Goal: Task Accomplishment & Management: Use online tool/utility

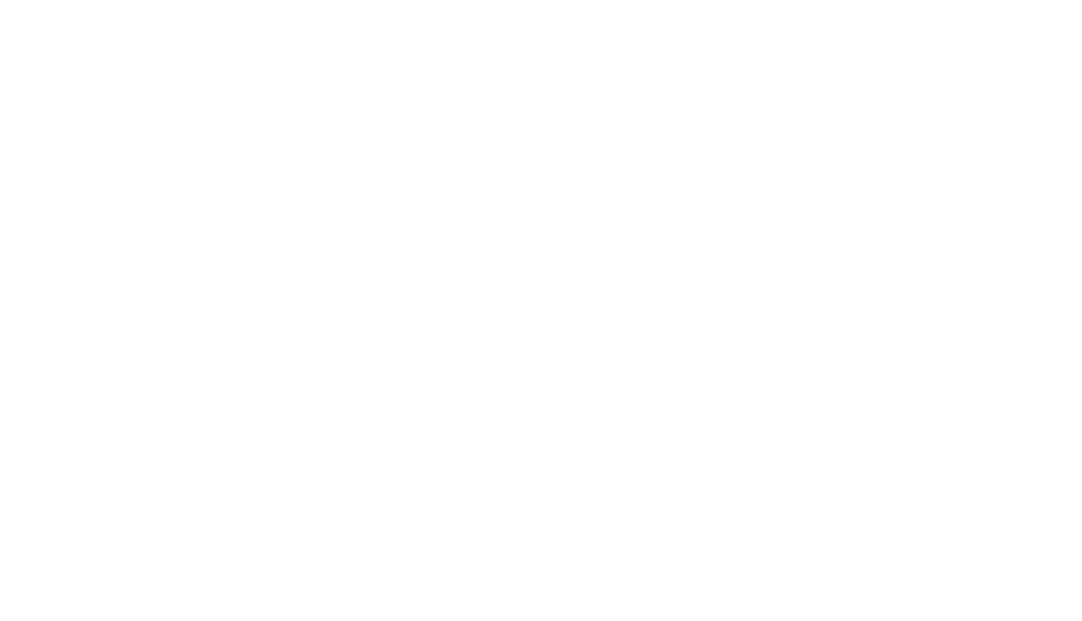
select select "Song"
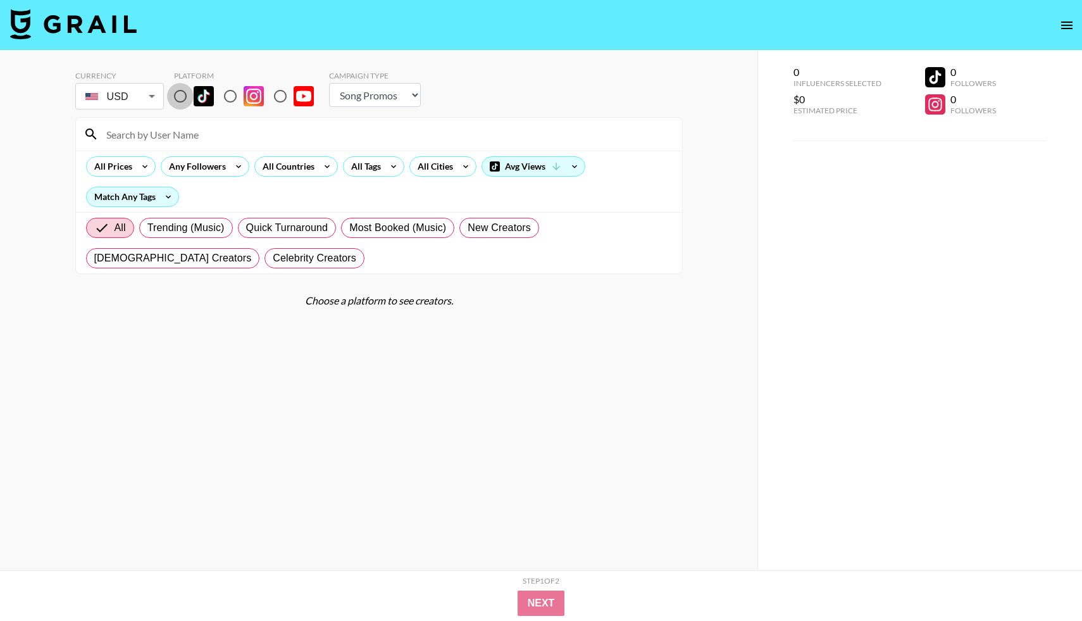
click at [181, 101] on input "radio" at bounding box center [180, 96] width 27 height 27
radio input "true"
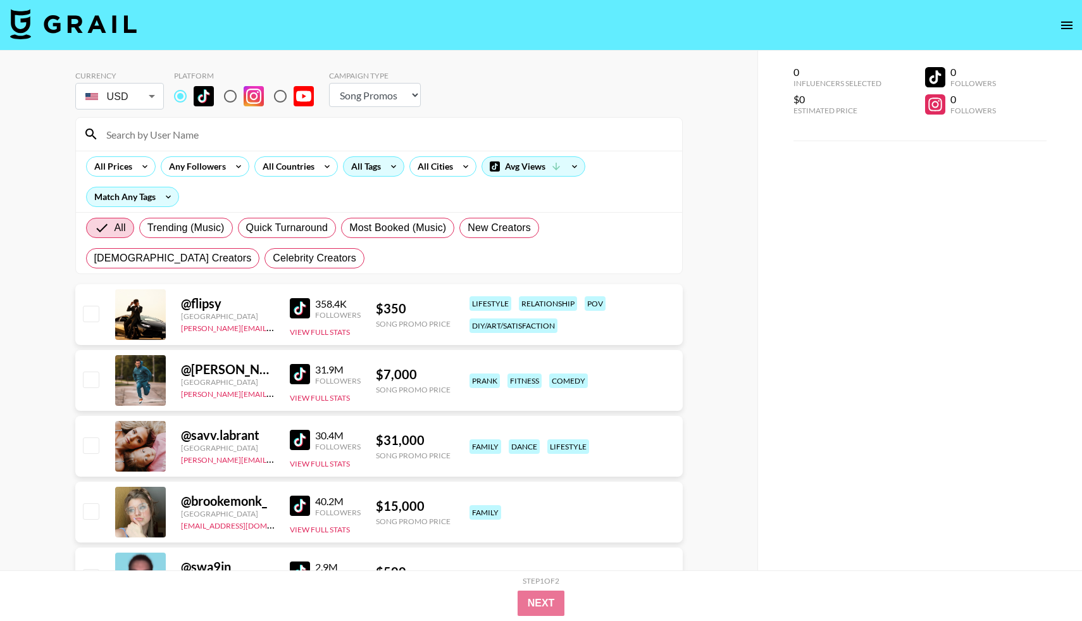
click at [387, 170] on icon at bounding box center [394, 166] width 20 height 19
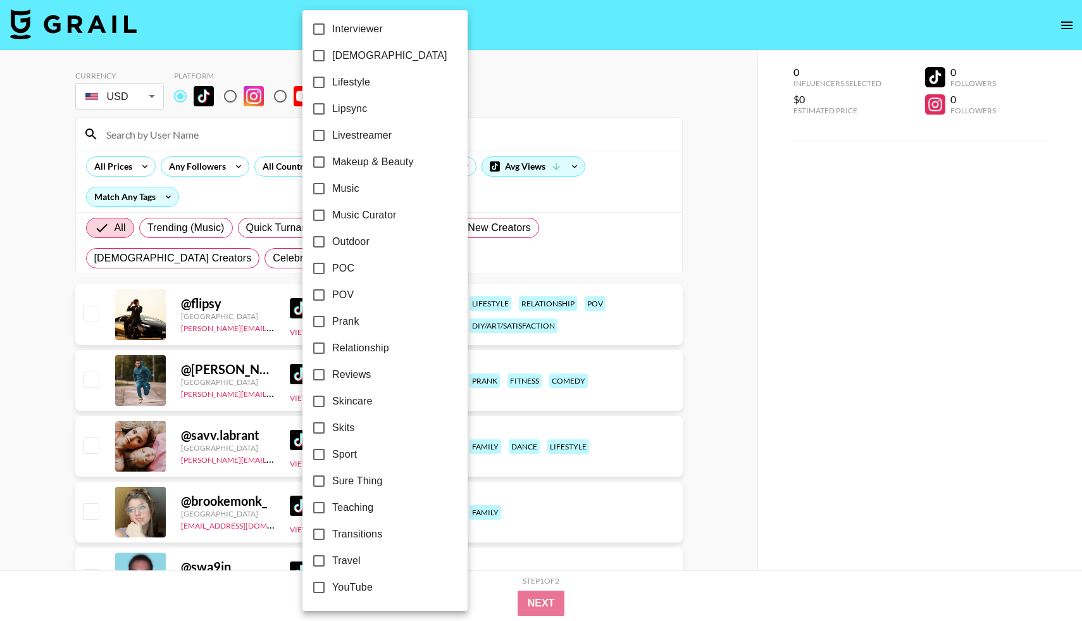
scroll to position [581, 0]
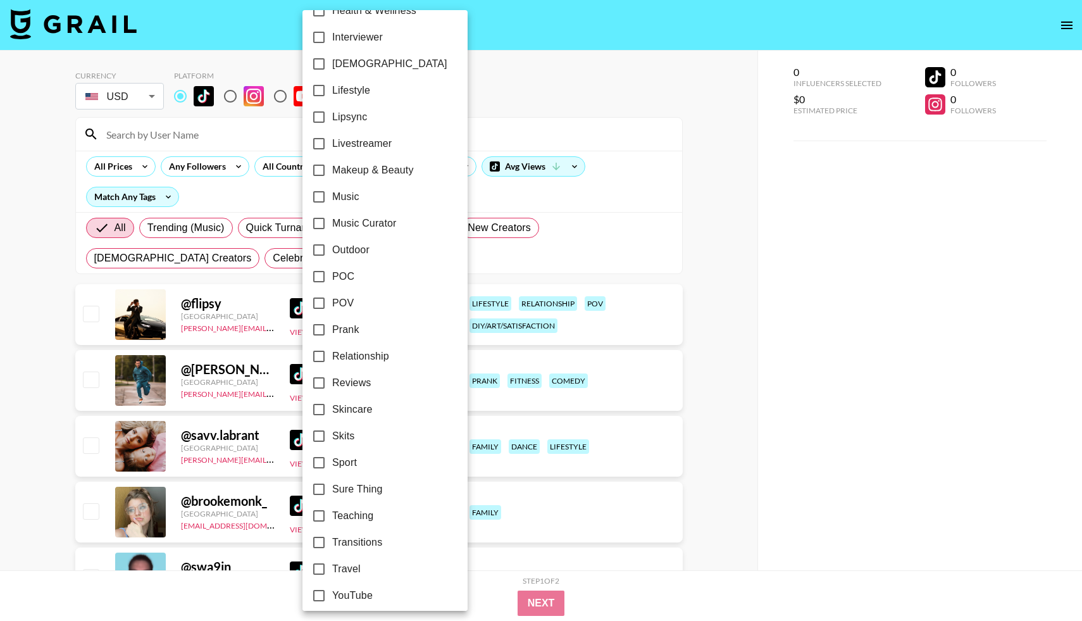
click at [315, 352] on input "Relationship" at bounding box center [319, 356] width 27 height 27
checkbox input "true"
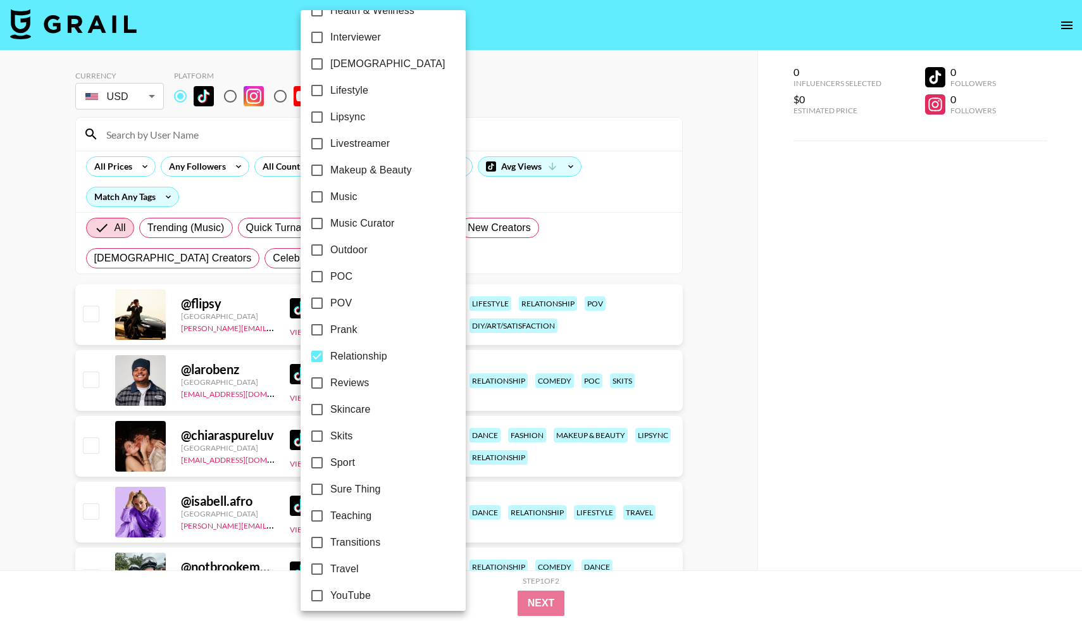
click at [41, 299] on div at bounding box center [541, 310] width 1082 height 621
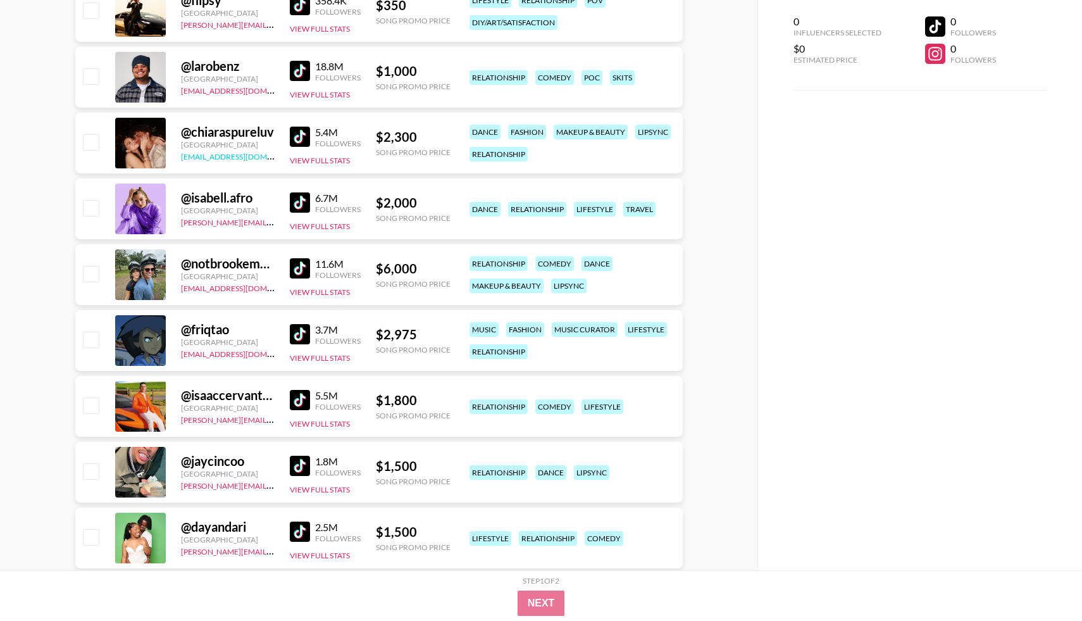
scroll to position [296, 0]
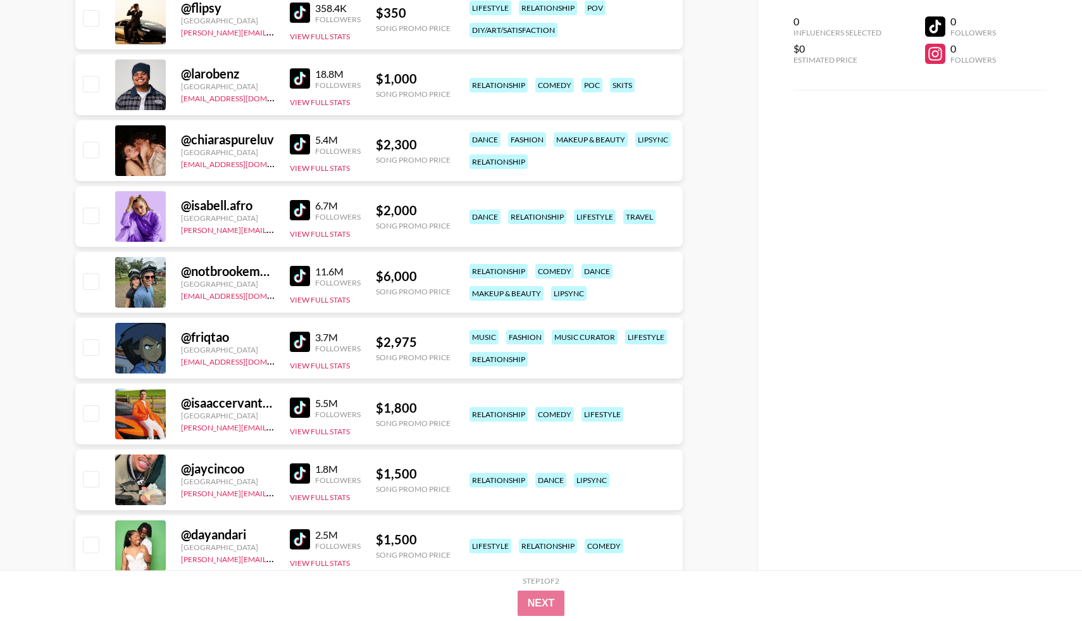
click at [298, 149] on img at bounding box center [300, 144] width 20 height 20
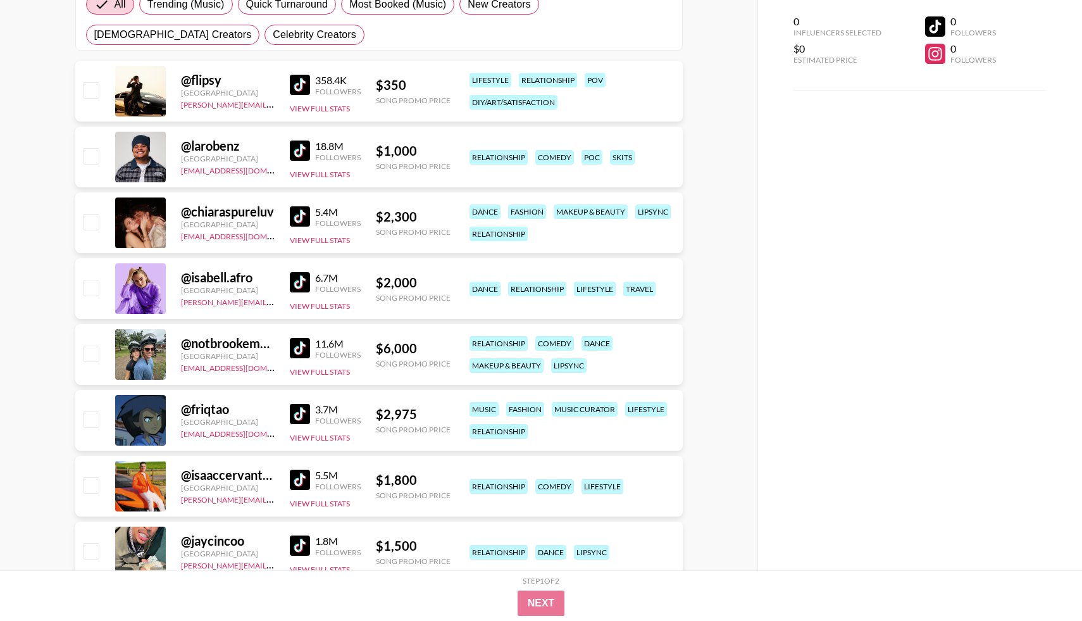
scroll to position [0, 0]
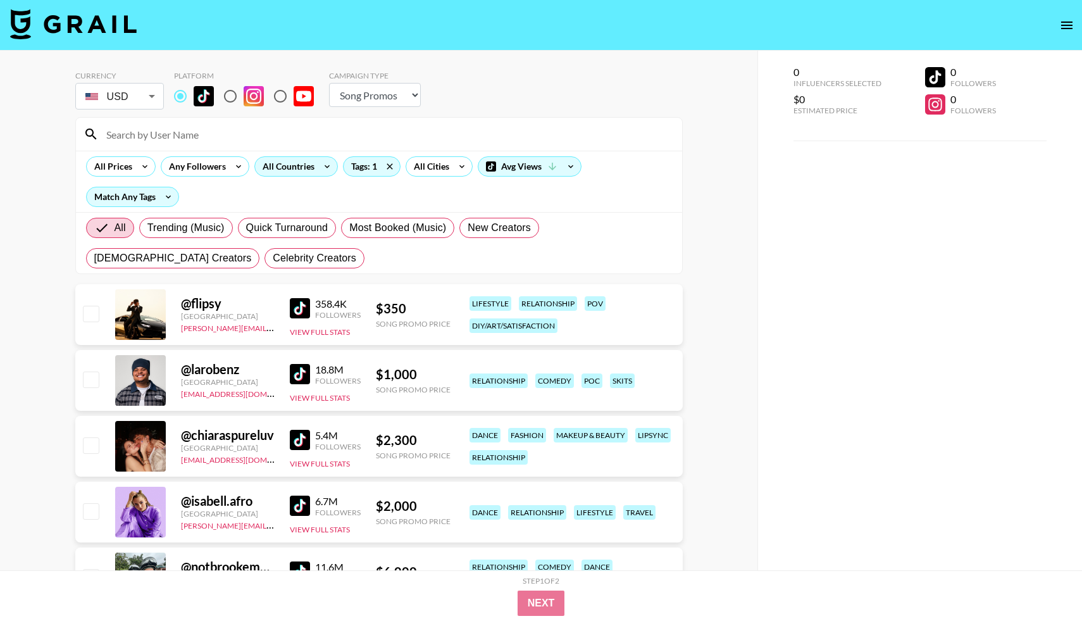
click at [282, 168] on div "All Countries" at bounding box center [286, 166] width 62 height 19
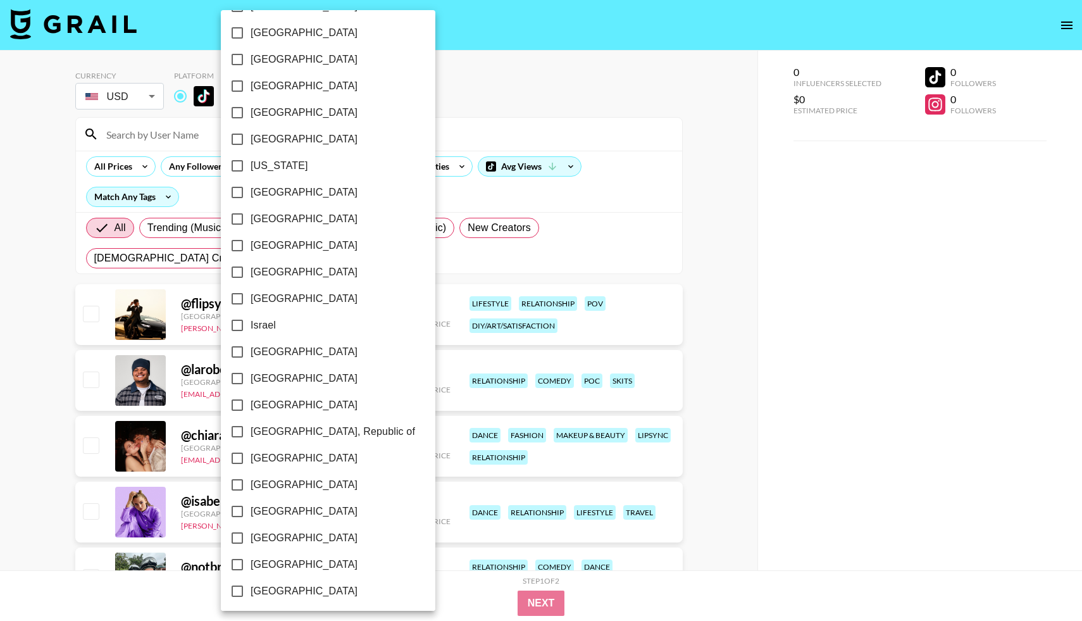
scroll to position [855, 0]
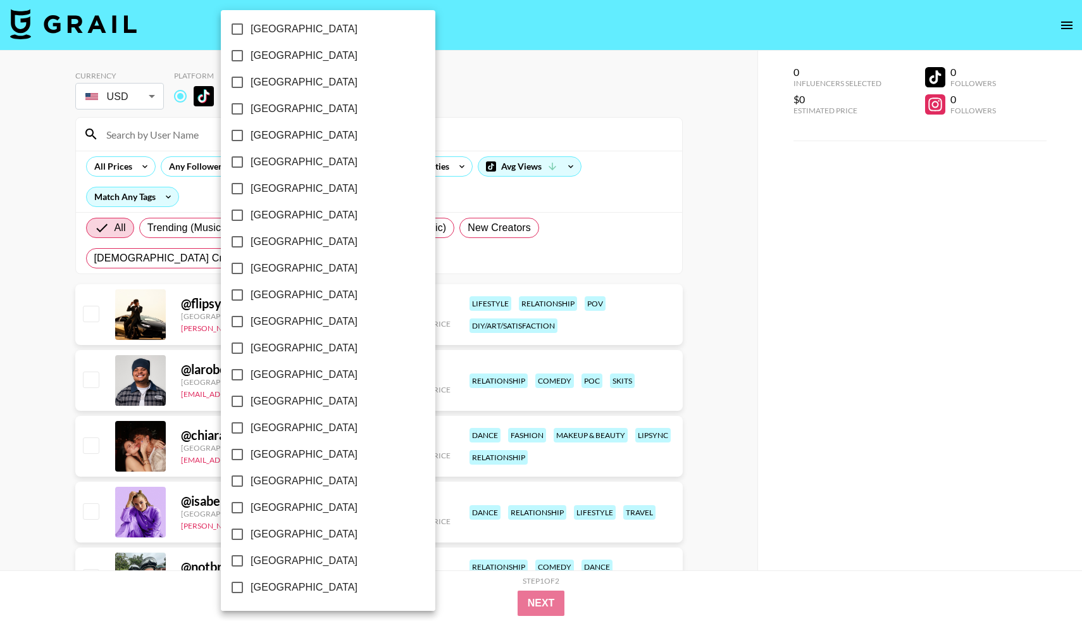
click at [235, 557] on input "[GEOGRAPHIC_DATA]" at bounding box center [237, 560] width 27 height 27
checkbox input "true"
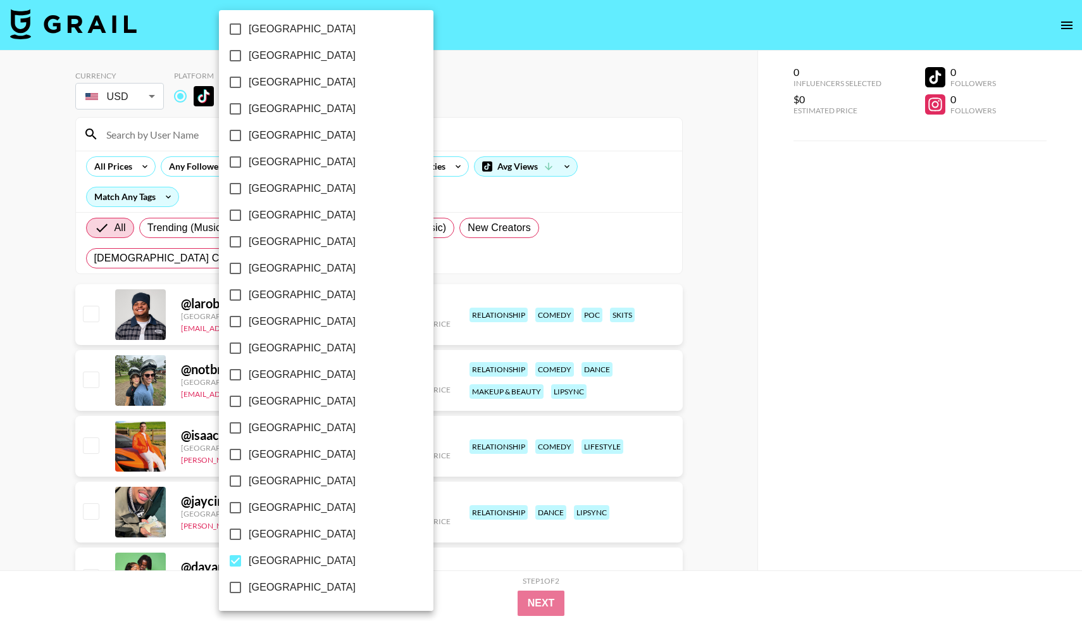
click at [431, 126] on div at bounding box center [541, 310] width 1082 height 621
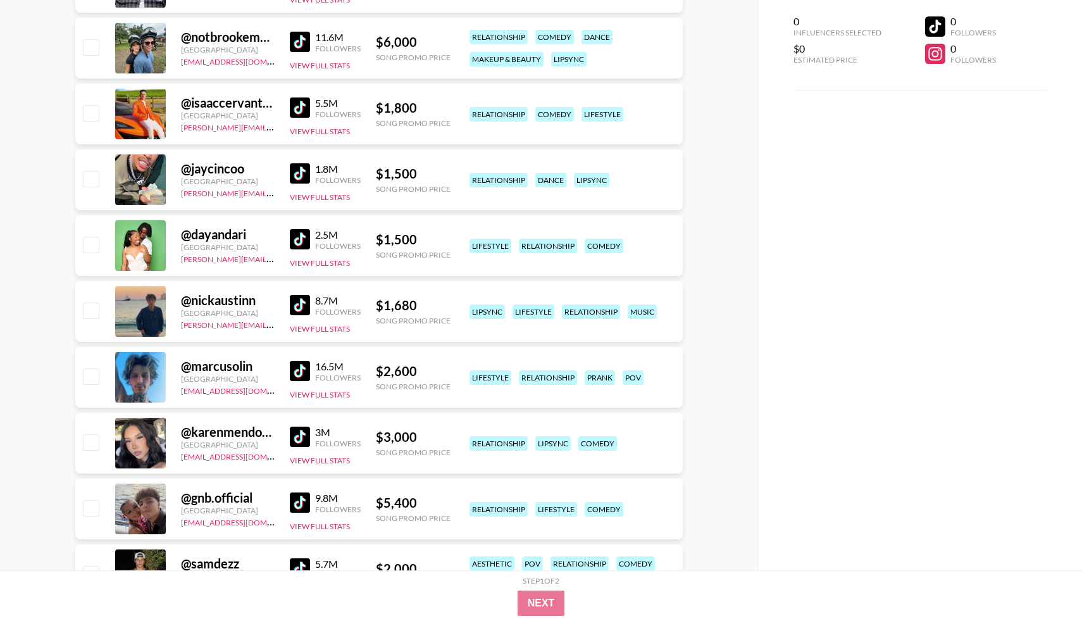
scroll to position [0, 0]
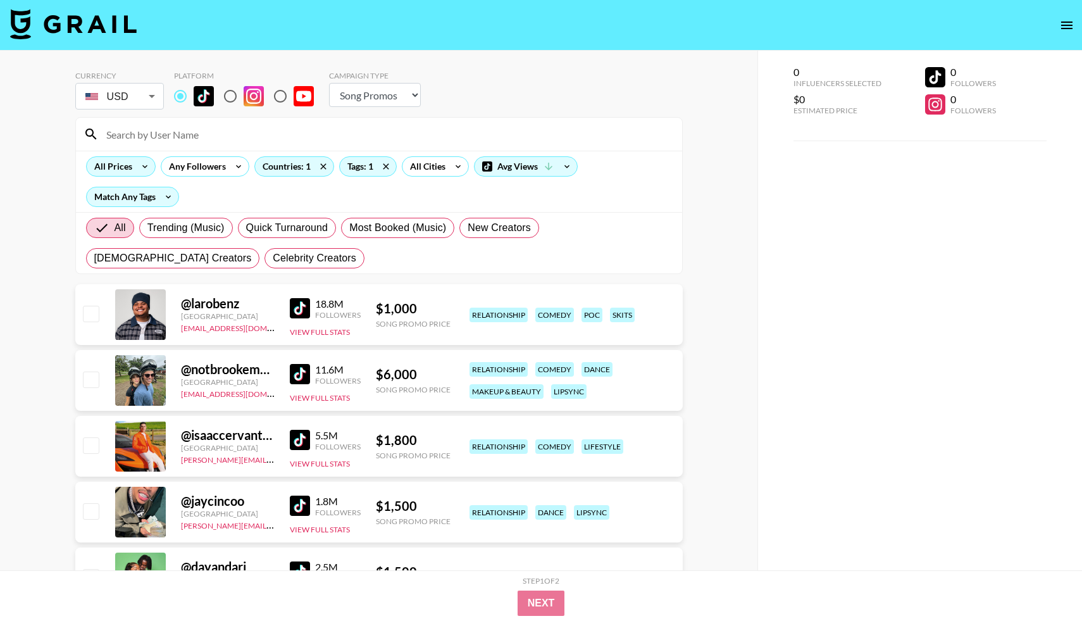
click at [134, 170] on div "All Prices" at bounding box center [121, 166] width 70 height 20
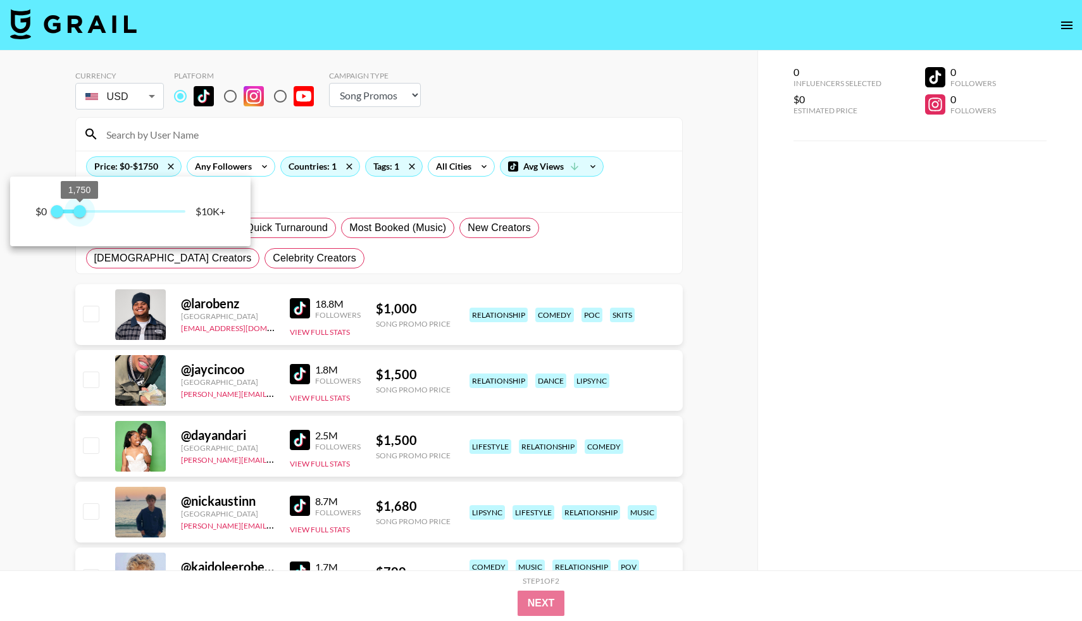
drag, startPoint x: 185, startPoint y: 213, endPoint x: 81, endPoint y: 213, distance: 104.4
click at [81, 213] on span "1,750" at bounding box center [79, 211] width 13 height 13
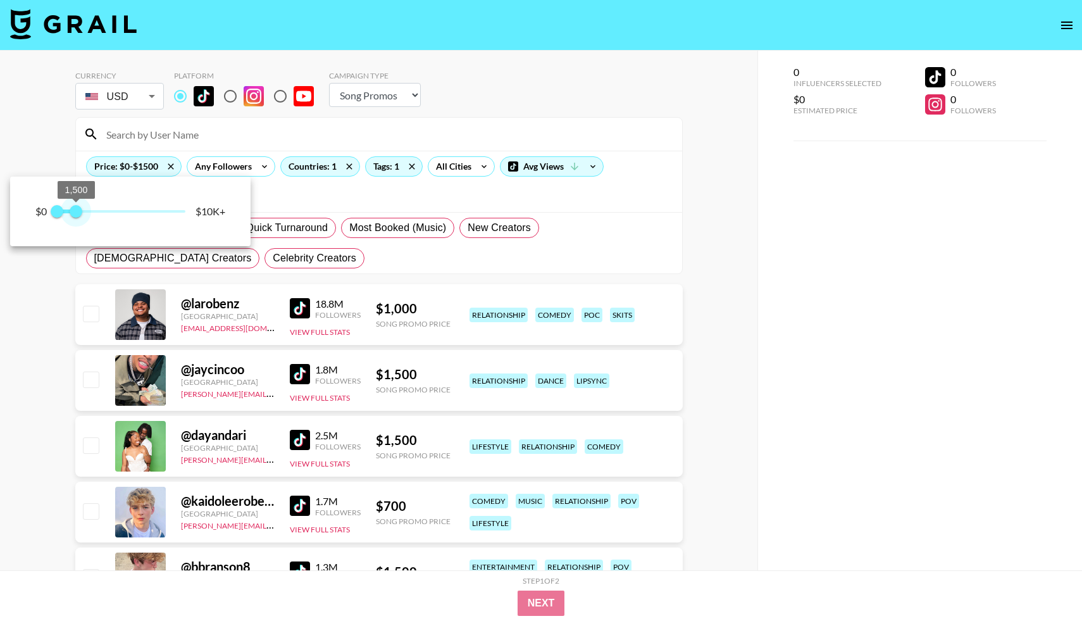
type input "1250"
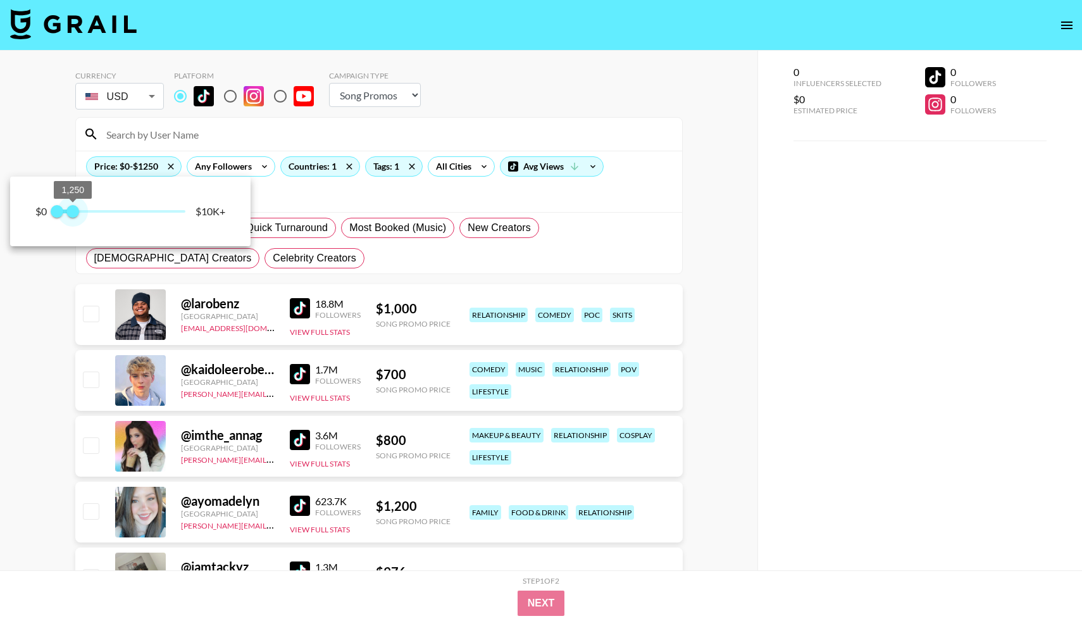
drag, startPoint x: 81, startPoint y: 213, endPoint x: 73, endPoint y: 212, distance: 7.7
click at [73, 212] on span "1,250" at bounding box center [72, 211] width 13 height 13
click at [28, 350] on div at bounding box center [541, 310] width 1082 height 621
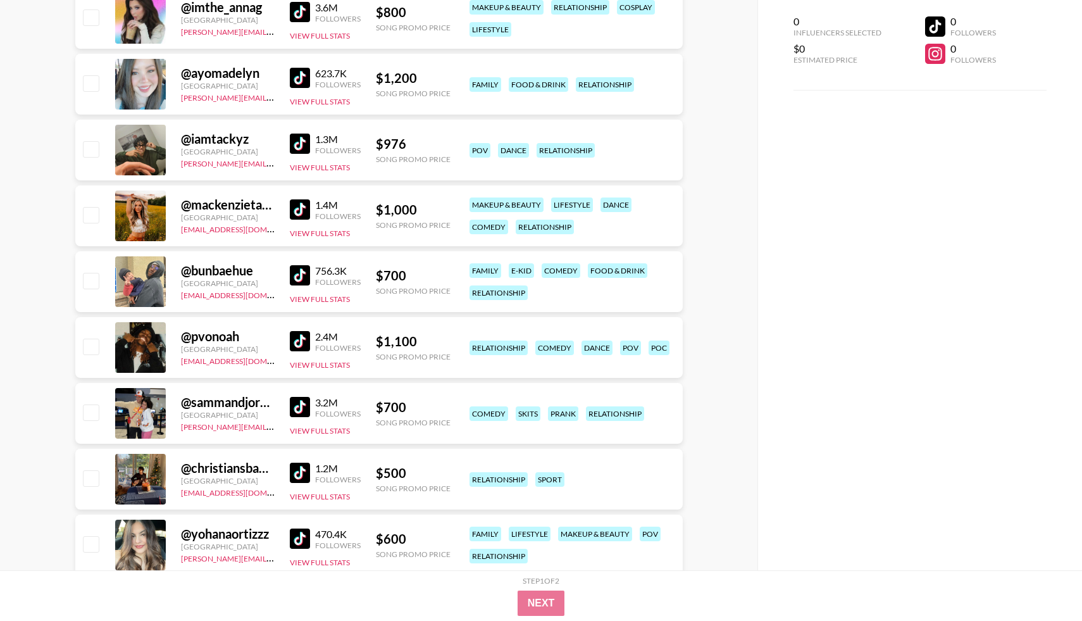
scroll to position [496, 0]
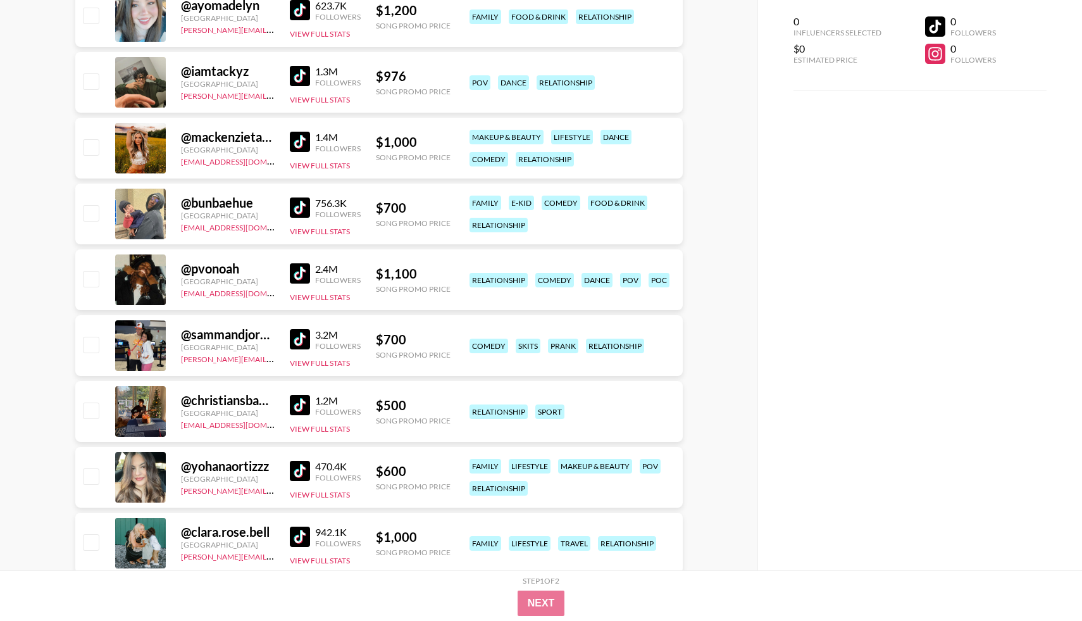
click at [297, 147] on img at bounding box center [300, 142] width 20 height 20
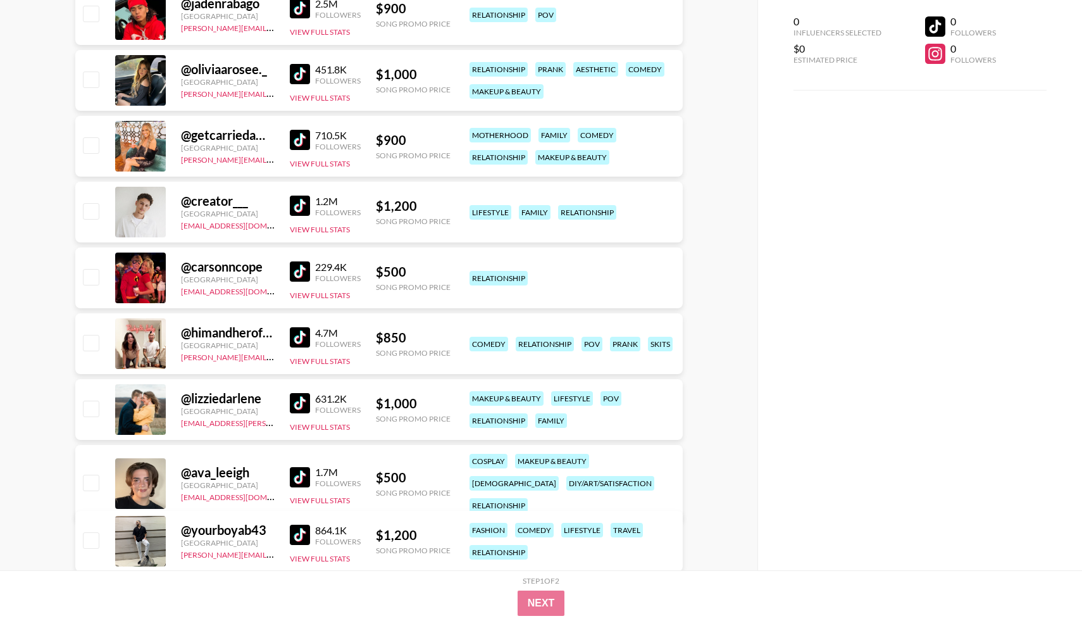
scroll to position [1518, 0]
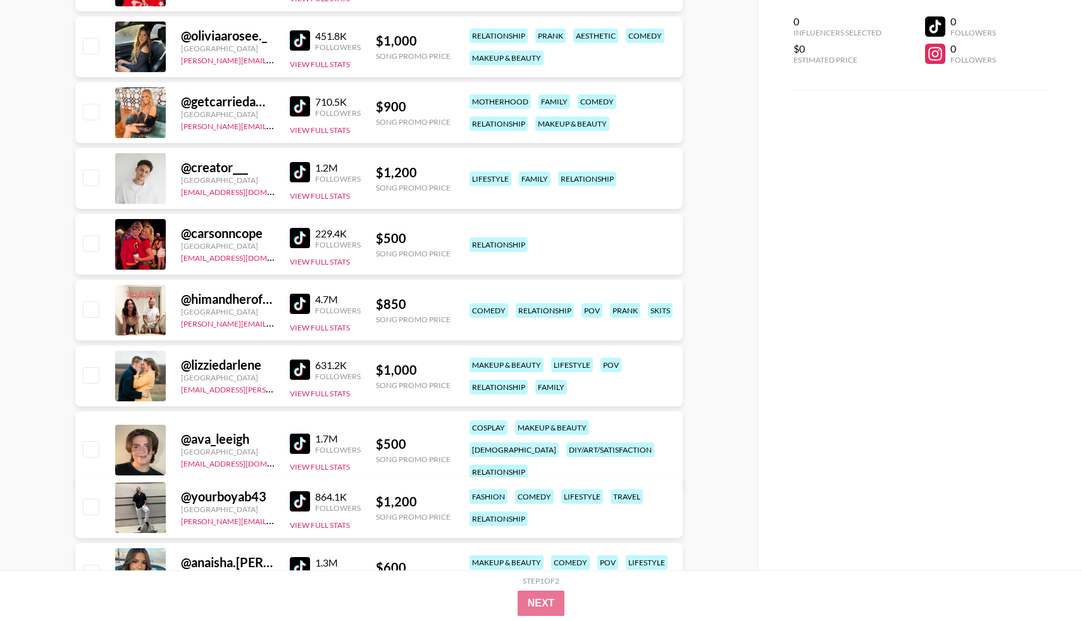
click at [305, 370] on img at bounding box center [300, 369] width 20 height 20
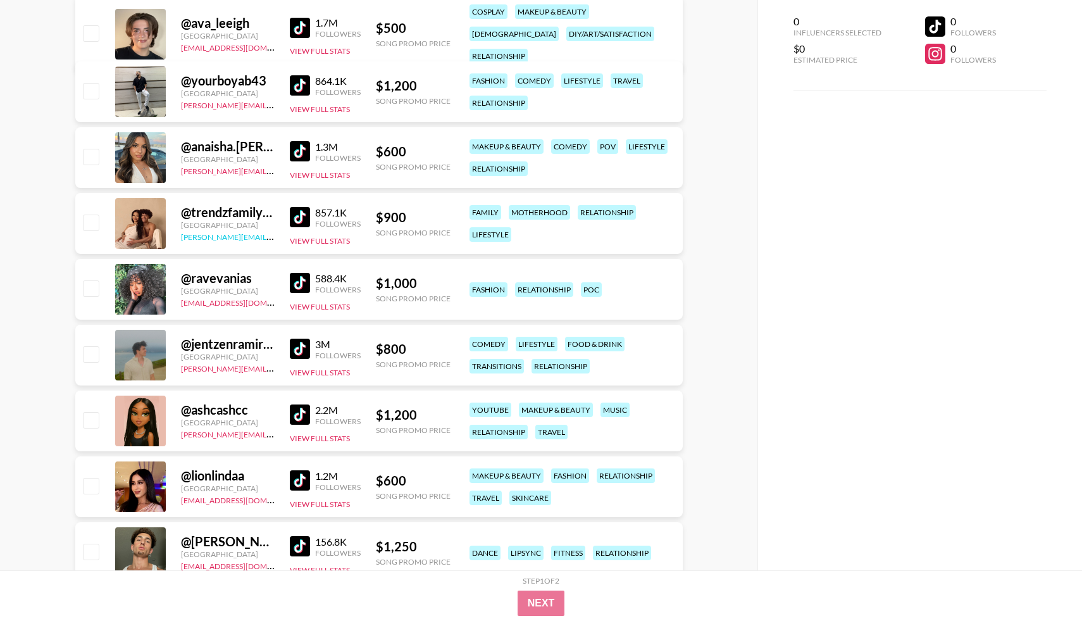
scroll to position [1935, 0]
click at [299, 225] on img at bounding box center [300, 216] width 20 height 20
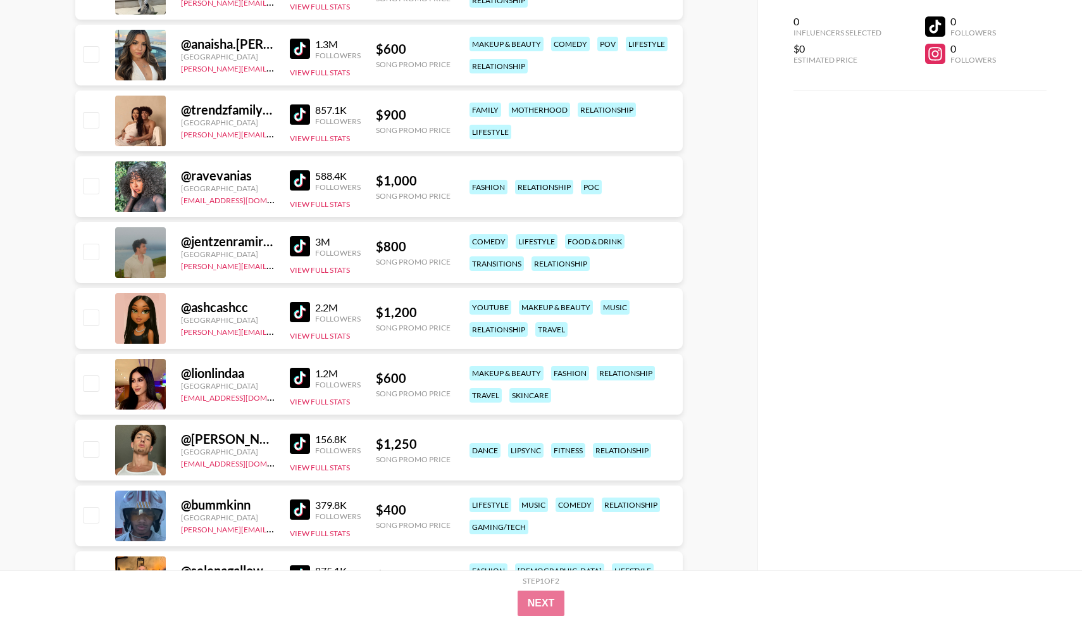
scroll to position [2042, 0]
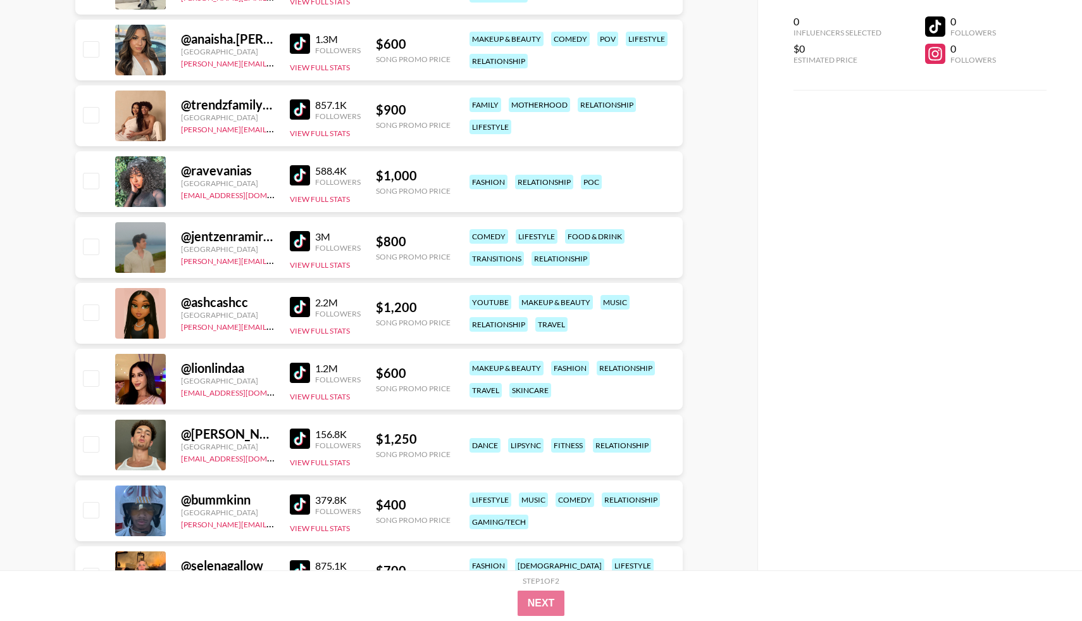
click at [304, 247] on img at bounding box center [300, 241] width 20 height 20
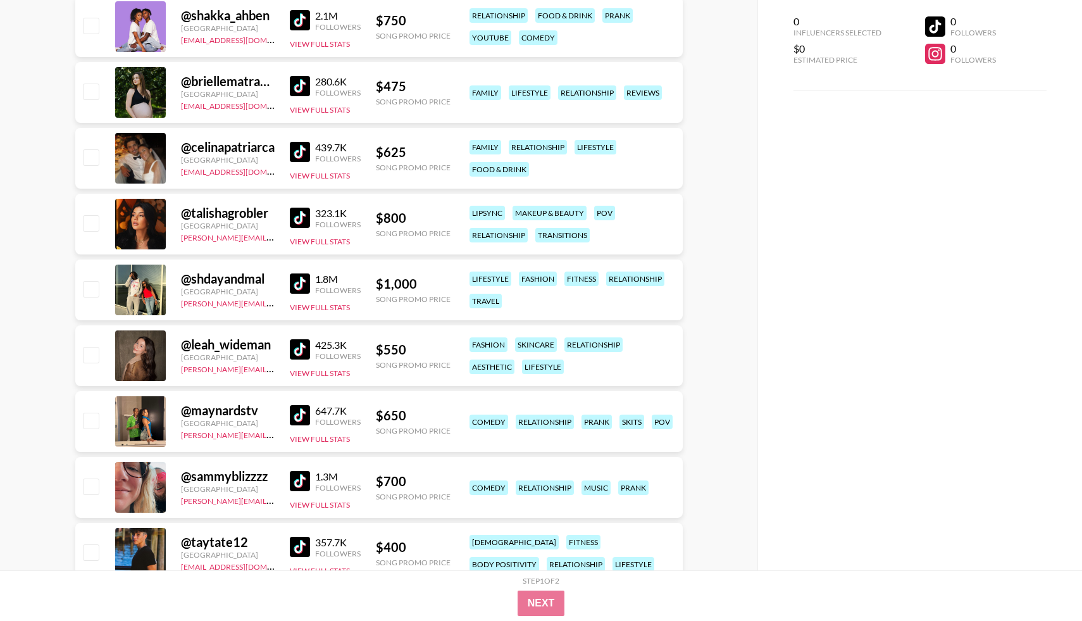
scroll to position [3057, 0]
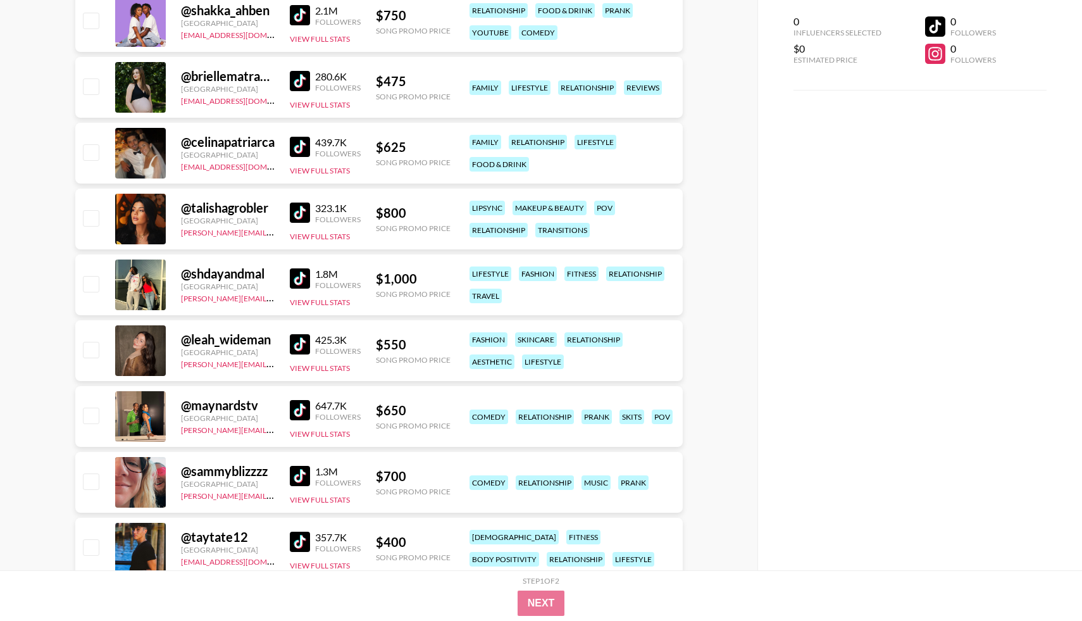
click at [302, 147] on img at bounding box center [300, 147] width 20 height 20
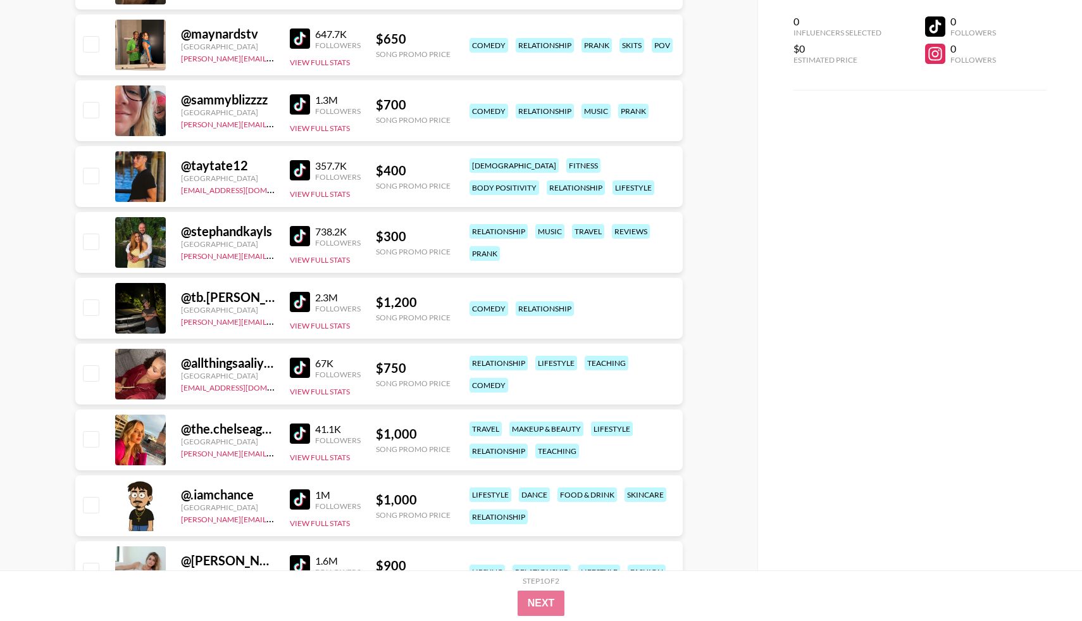
scroll to position [3440, 0]
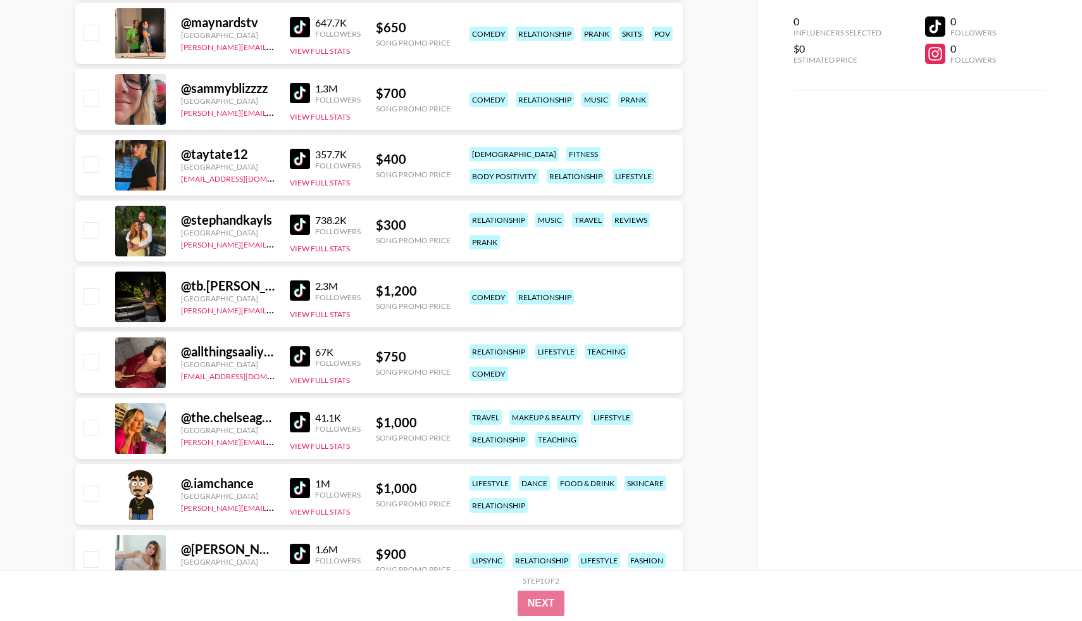
click at [307, 227] on img at bounding box center [300, 225] width 20 height 20
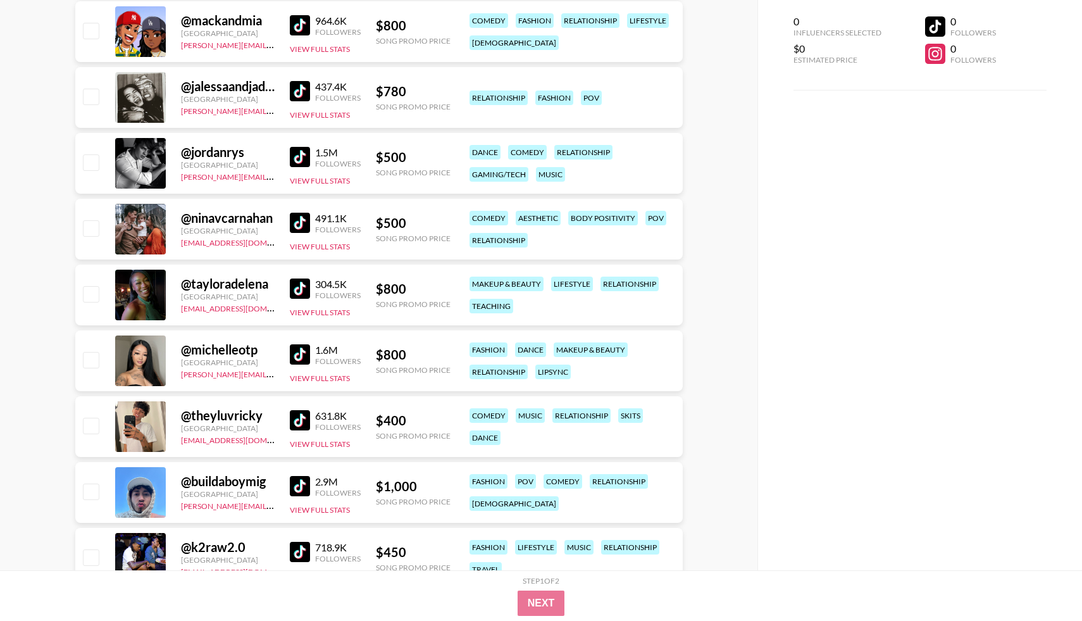
scroll to position [4045, 0]
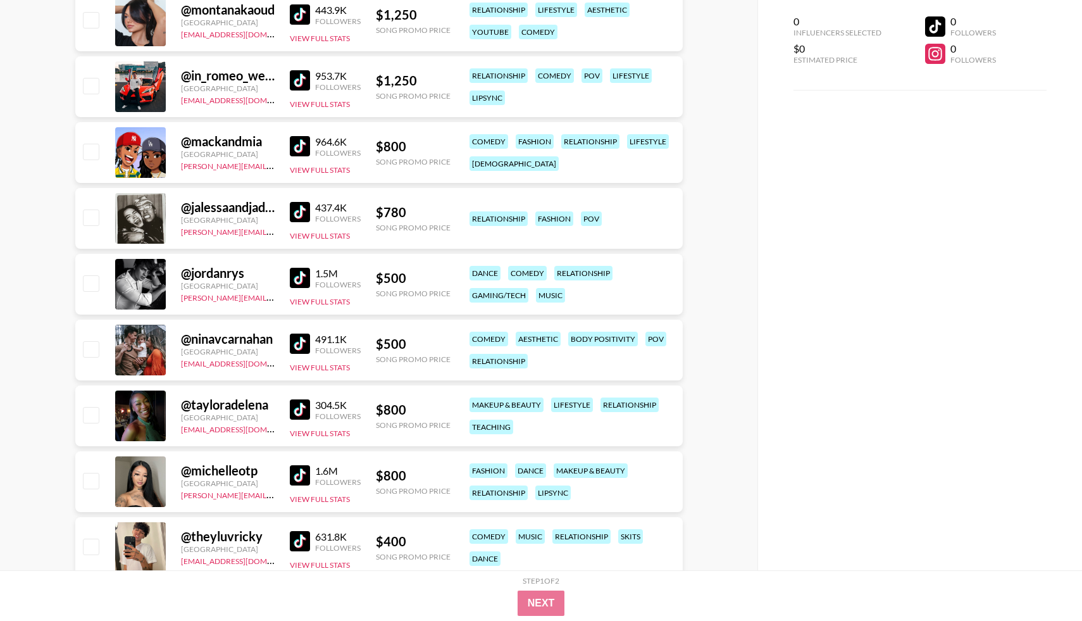
click at [301, 210] on img at bounding box center [300, 212] width 20 height 20
click at [299, 346] on img at bounding box center [300, 344] width 20 height 20
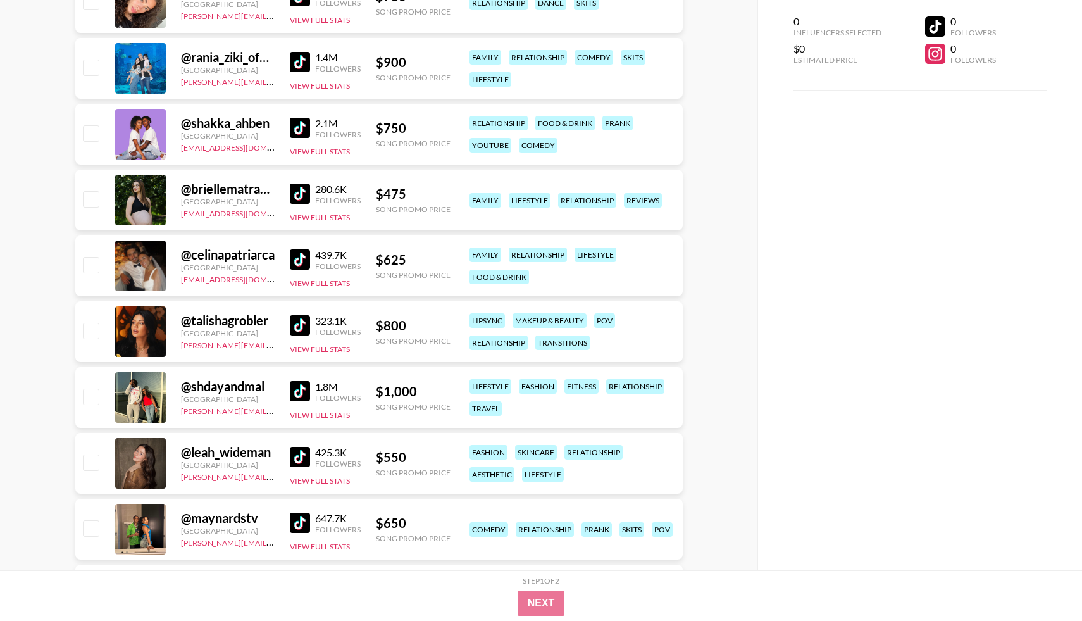
scroll to position [2399, 0]
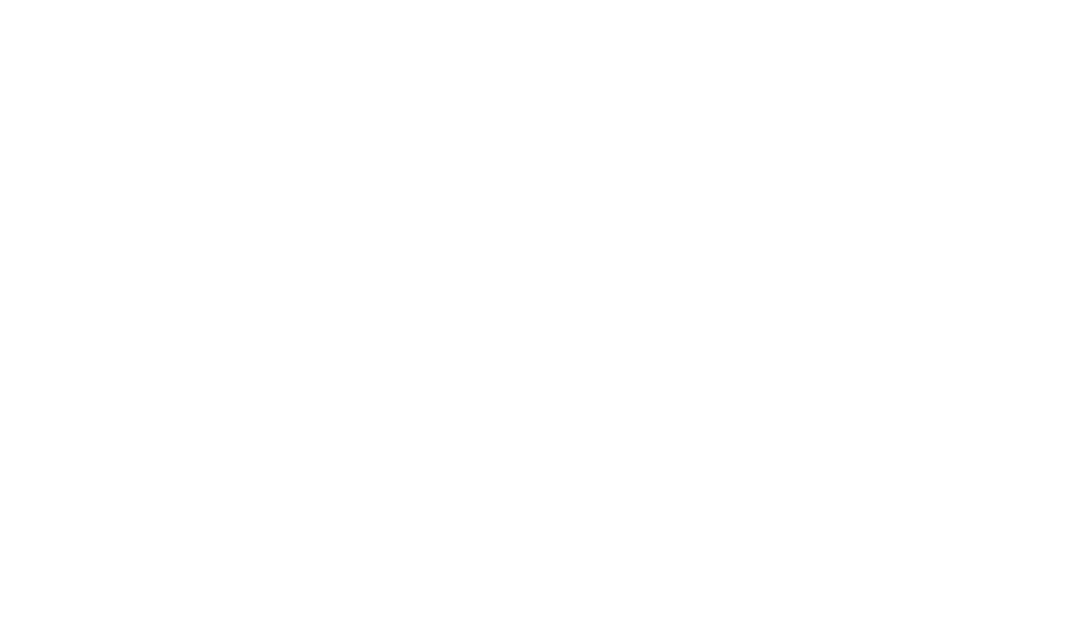
select select "Song"
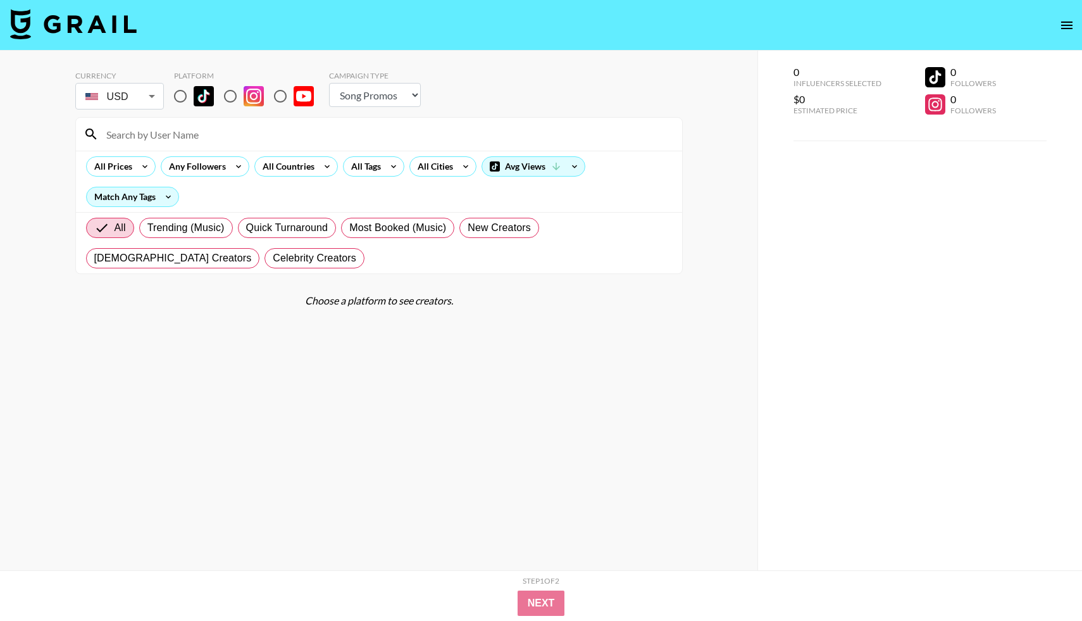
click at [183, 97] on input "radio" at bounding box center [180, 96] width 27 height 27
radio input "true"
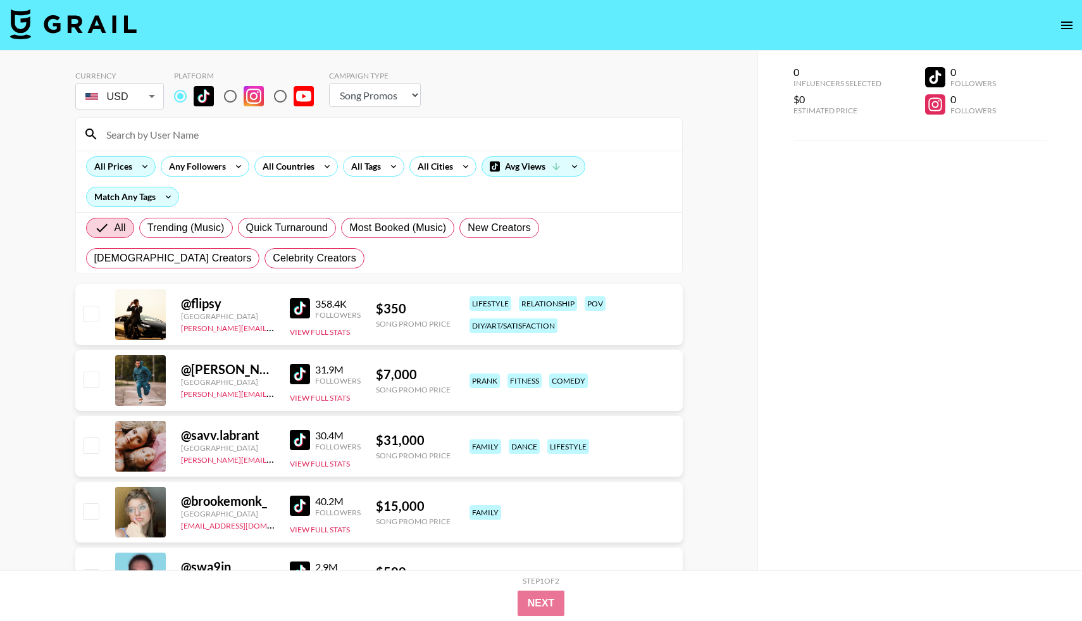
click at [140, 163] on icon at bounding box center [145, 166] width 20 height 19
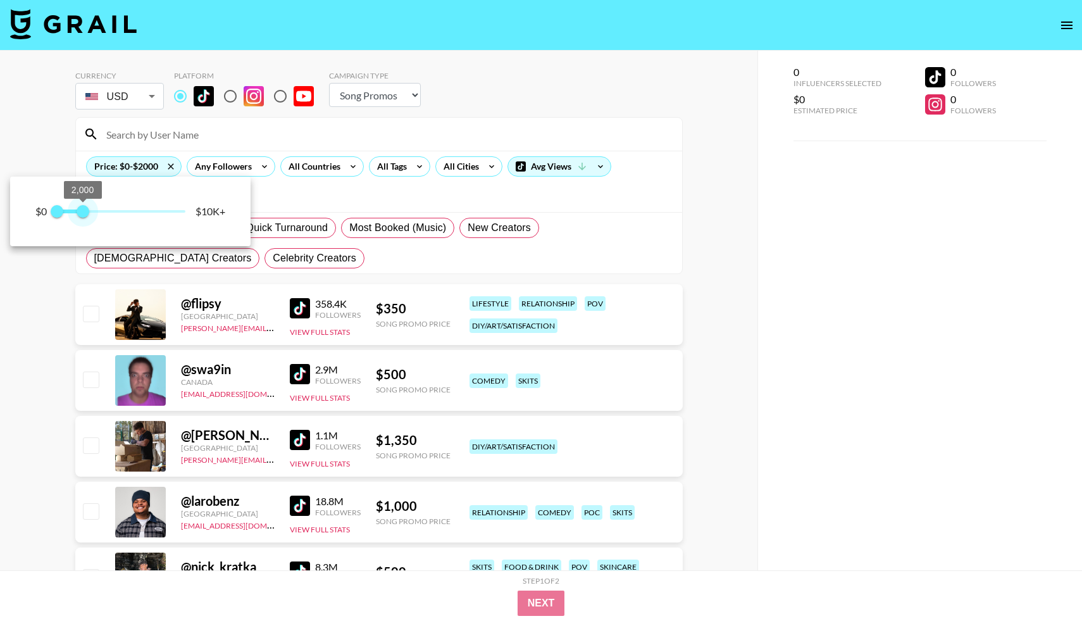
type input "1250"
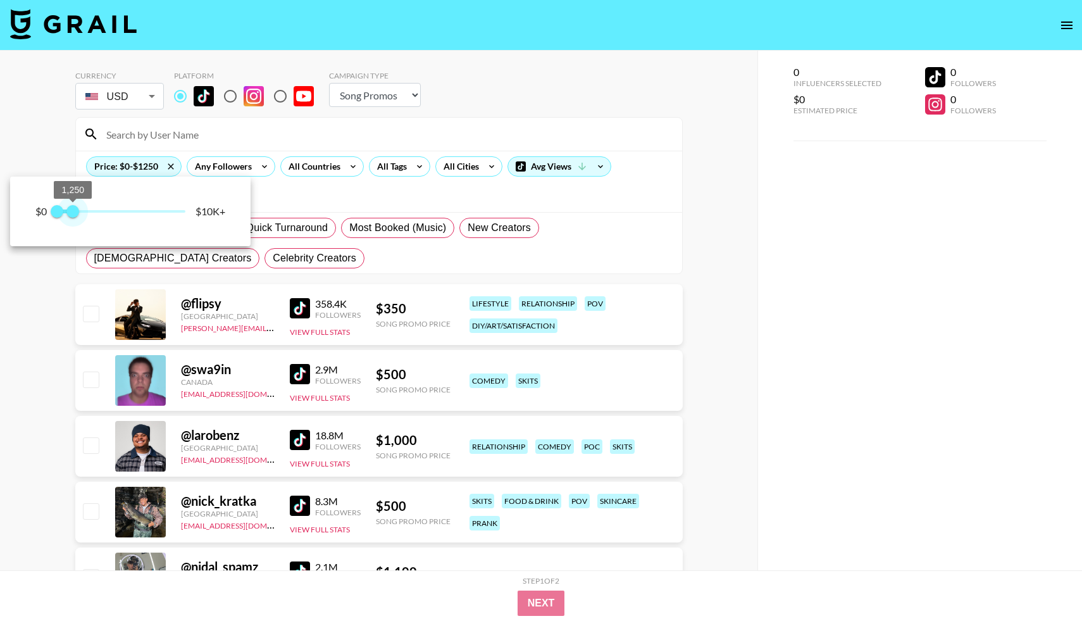
drag, startPoint x: 187, startPoint y: 210, endPoint x: 73, endPoint y: 212, distance: 114.6
click at [73, 211] on span "1,250" at bounding box center [72, 211] width 13 height 13
click at [382, 169] on div at bounding box center [541, 310] width 1082 height 621
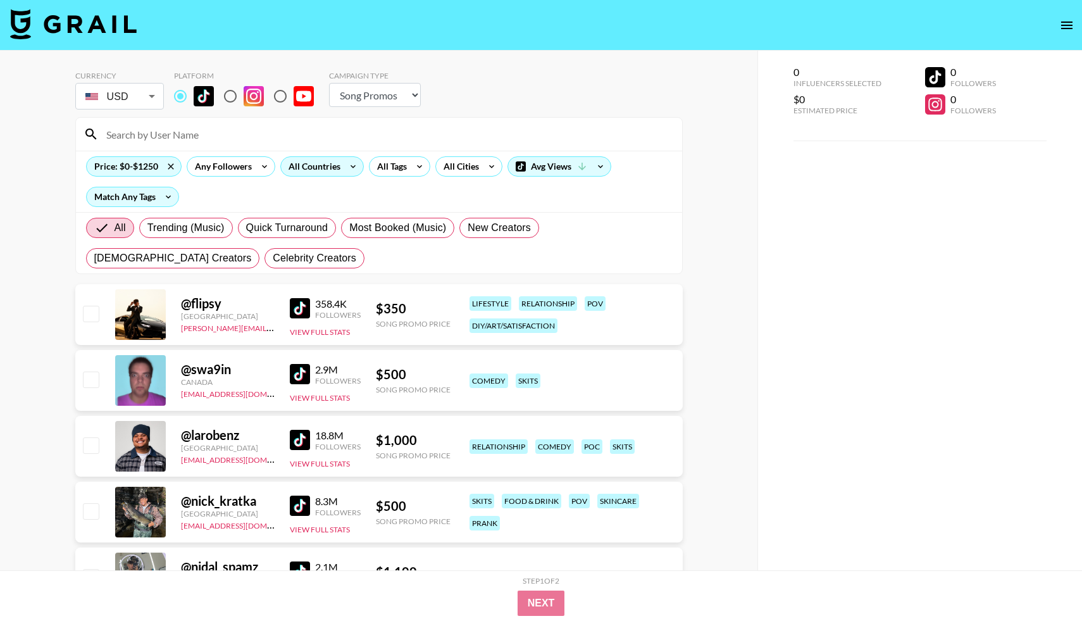
click at [334, 169] on div "All Countries" at bounding box center [312, 166] width 62 height 19
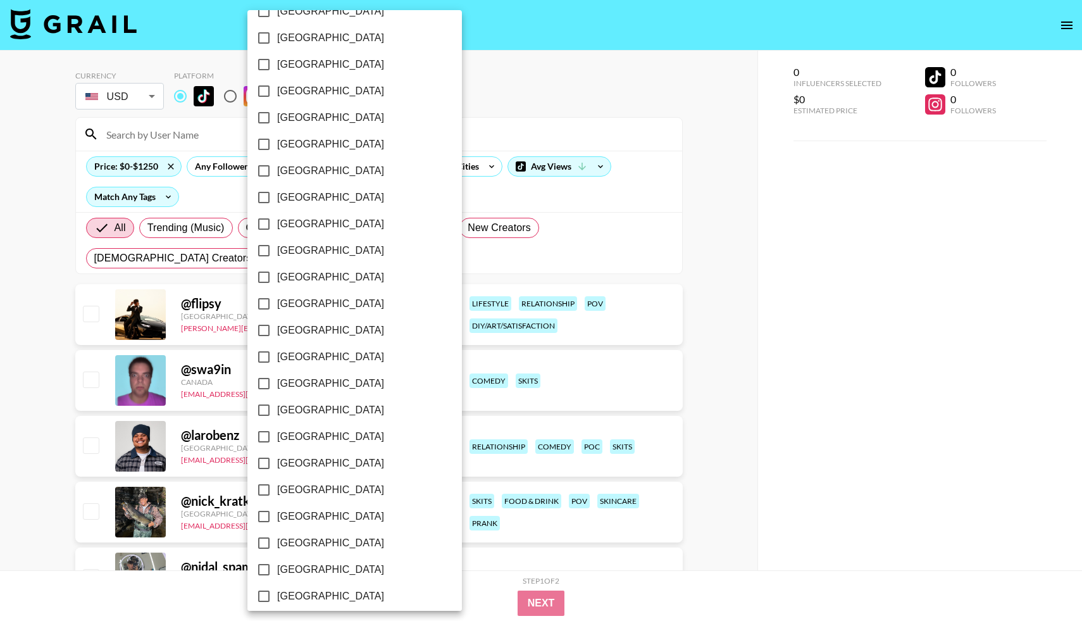
scroll to position [855, 0]
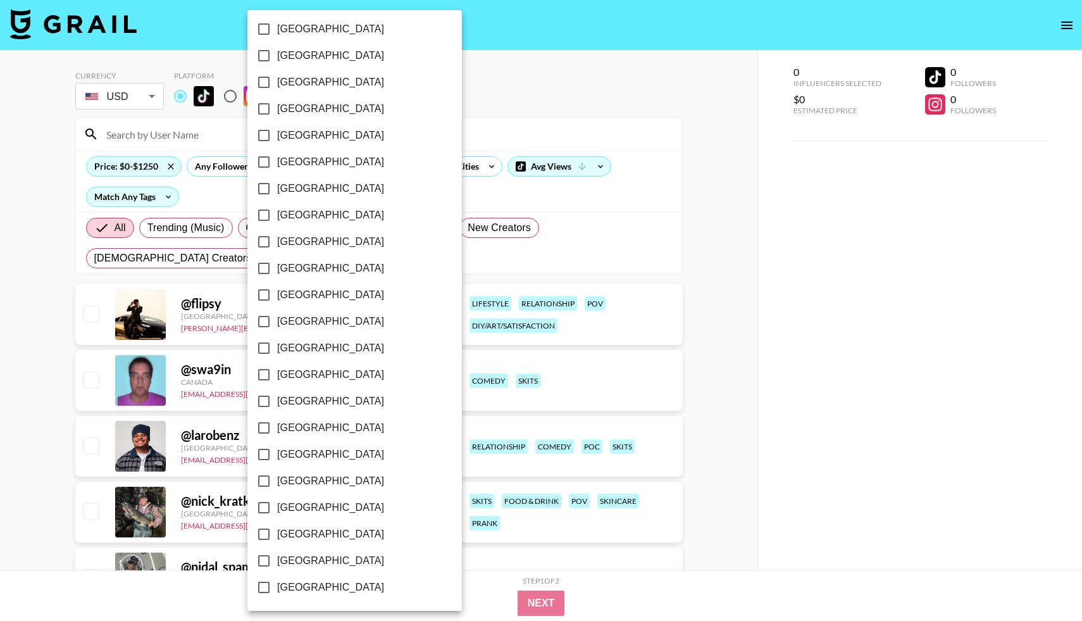
click at [270, 560] on input "[GEOGRAPHIC_DATA]" at bounding box center [264, 560] width 27 height 27
checkbox input "true"
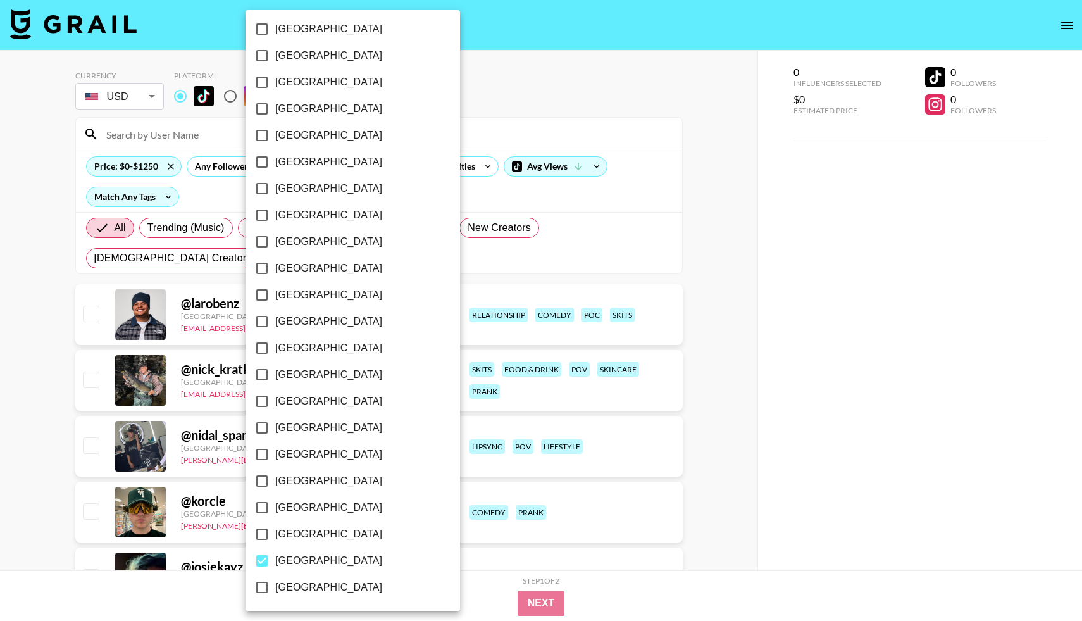
click at [533, 156] on div at bounding box center [541, 310] width 1082 height 621
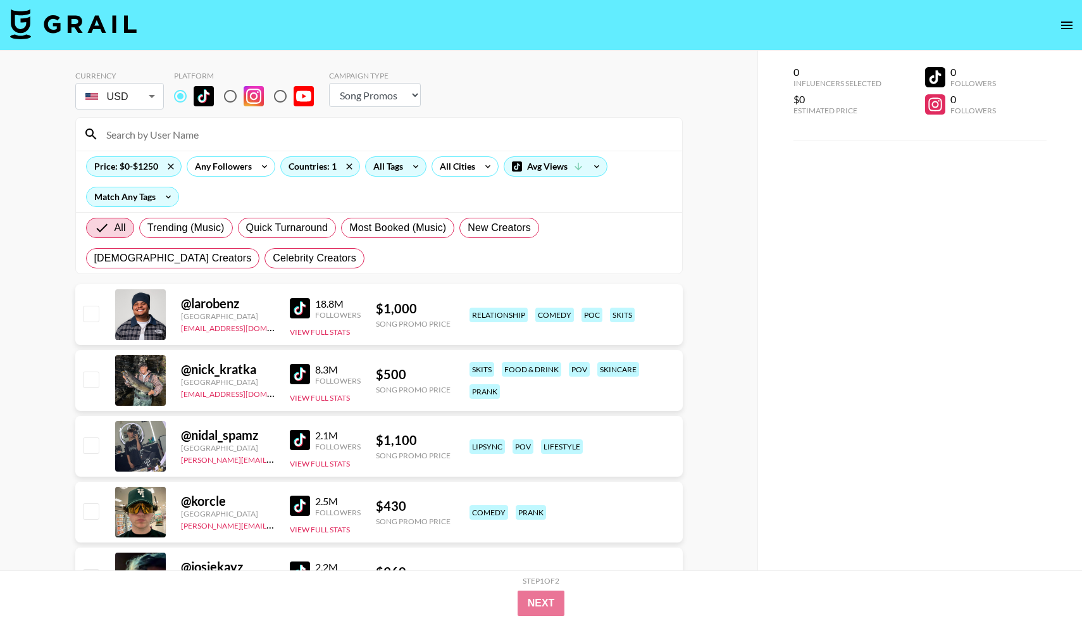
click at [396, 175] on div "All Tags" at bounding box center [386, 166] width 40 height 19
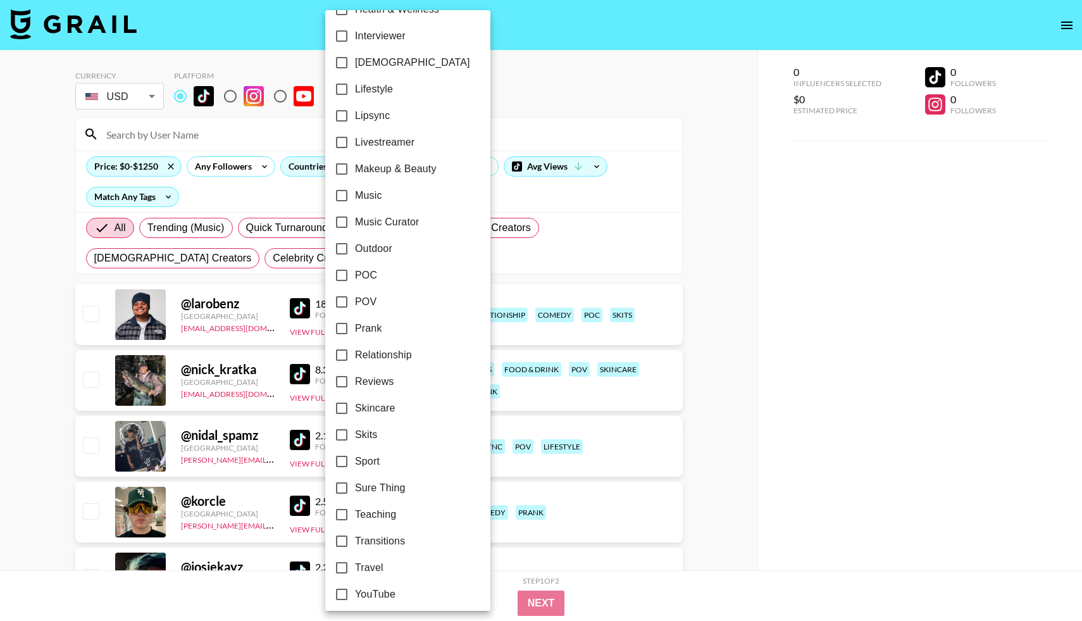
scroll to position [589, 0]
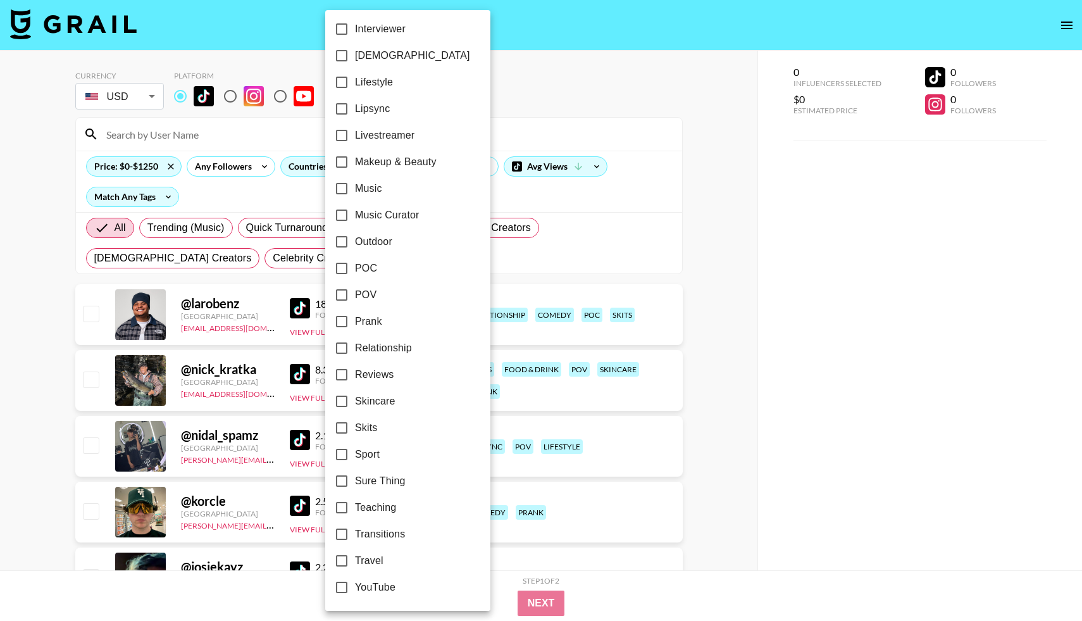
click at [344, 351] on input "Relationship" at bounding box center [341, 348] width 27 height 27
checkbox input "true"
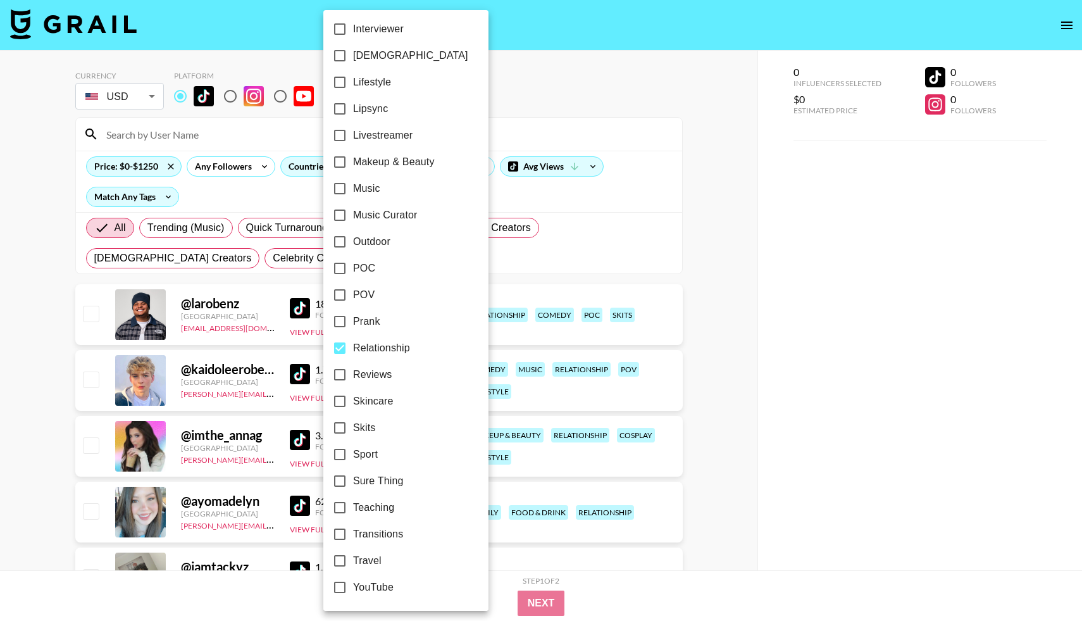
click at [574, 136] on div at bounding box center [541, 310] width 1082 height 621
